Goal: Find specific page/section: Find specific page/section

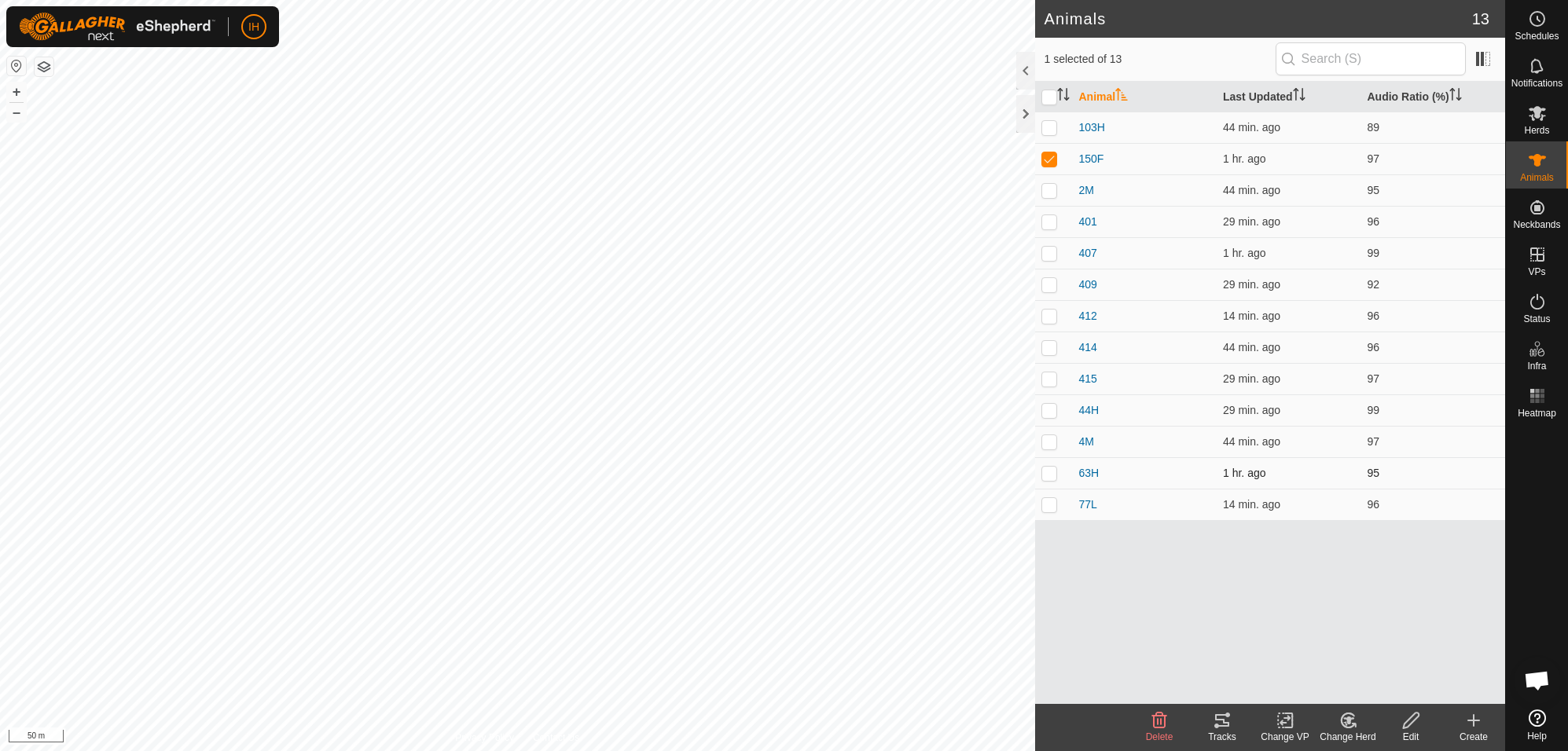
click at [1055, 472] on p-checkbox at bounding box center [1049, 472] width 16 height 13
checkbox input "true"
click at [1051, 250] on p-checkbox at bounding box center [1049, 252] width 16 height 13
checkbox input "true"
click at [1226, 723] on icon at bounding box center [1221, 720] width 19 height 19
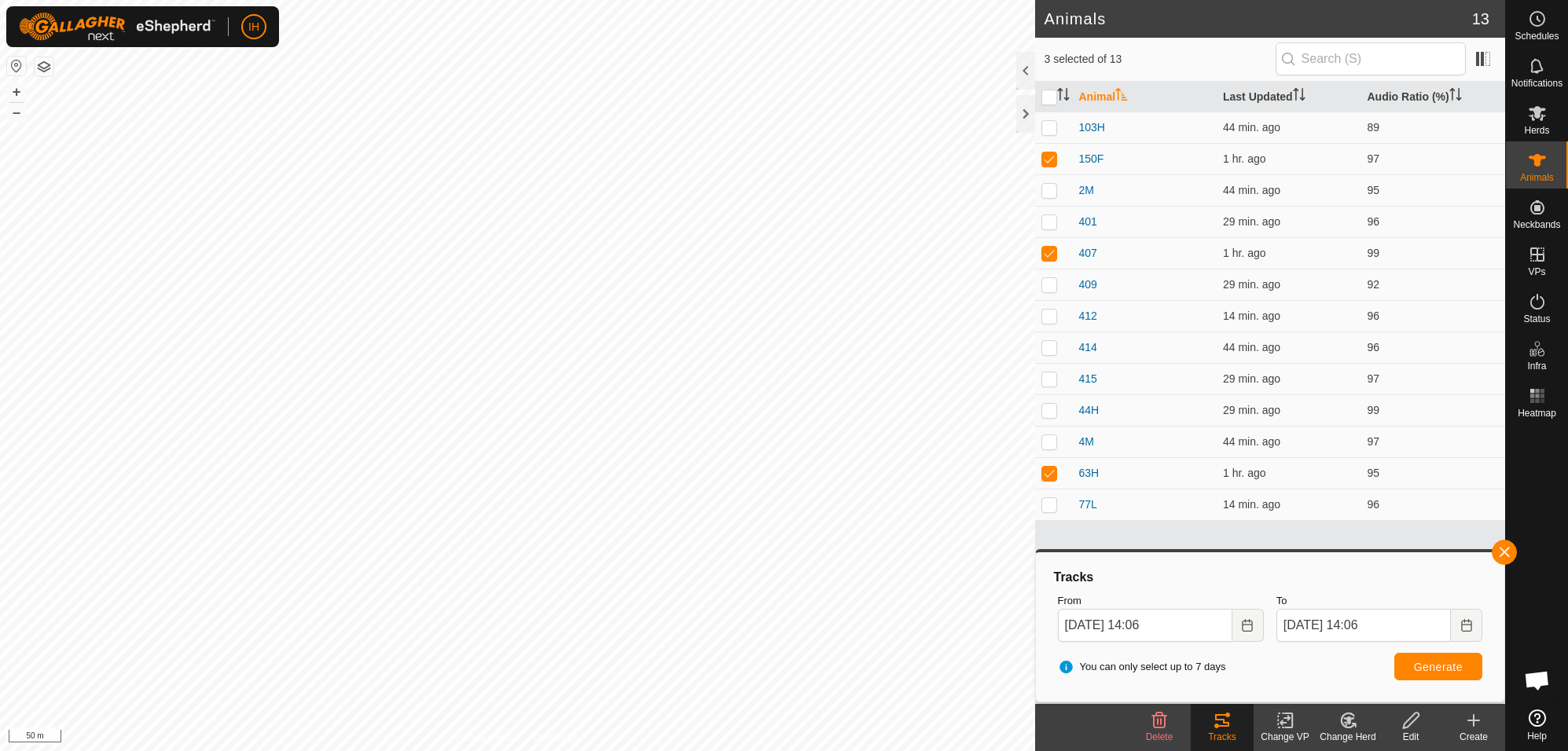
click at [1228, 726] on icon at bounding box center [1221, 720] width 19 height 19
click at [1534, 118] on icon at bounding box center [1536, 112] width 19 height 19
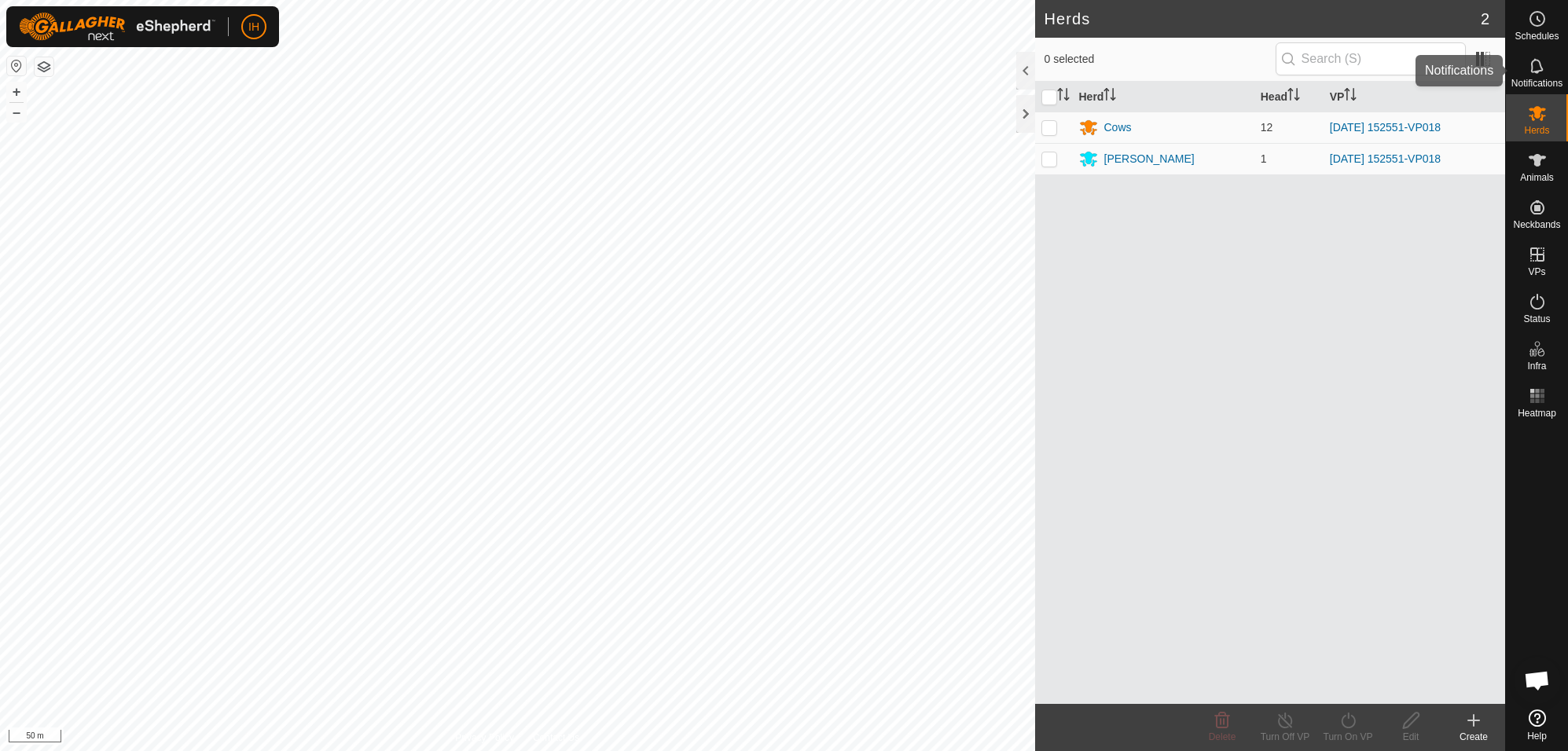
click at [1529, 79] on span "Notifications" at bounding box center [1536, 84] width 51 height 10
